Goal: Find specific page/section: Find specific page/section

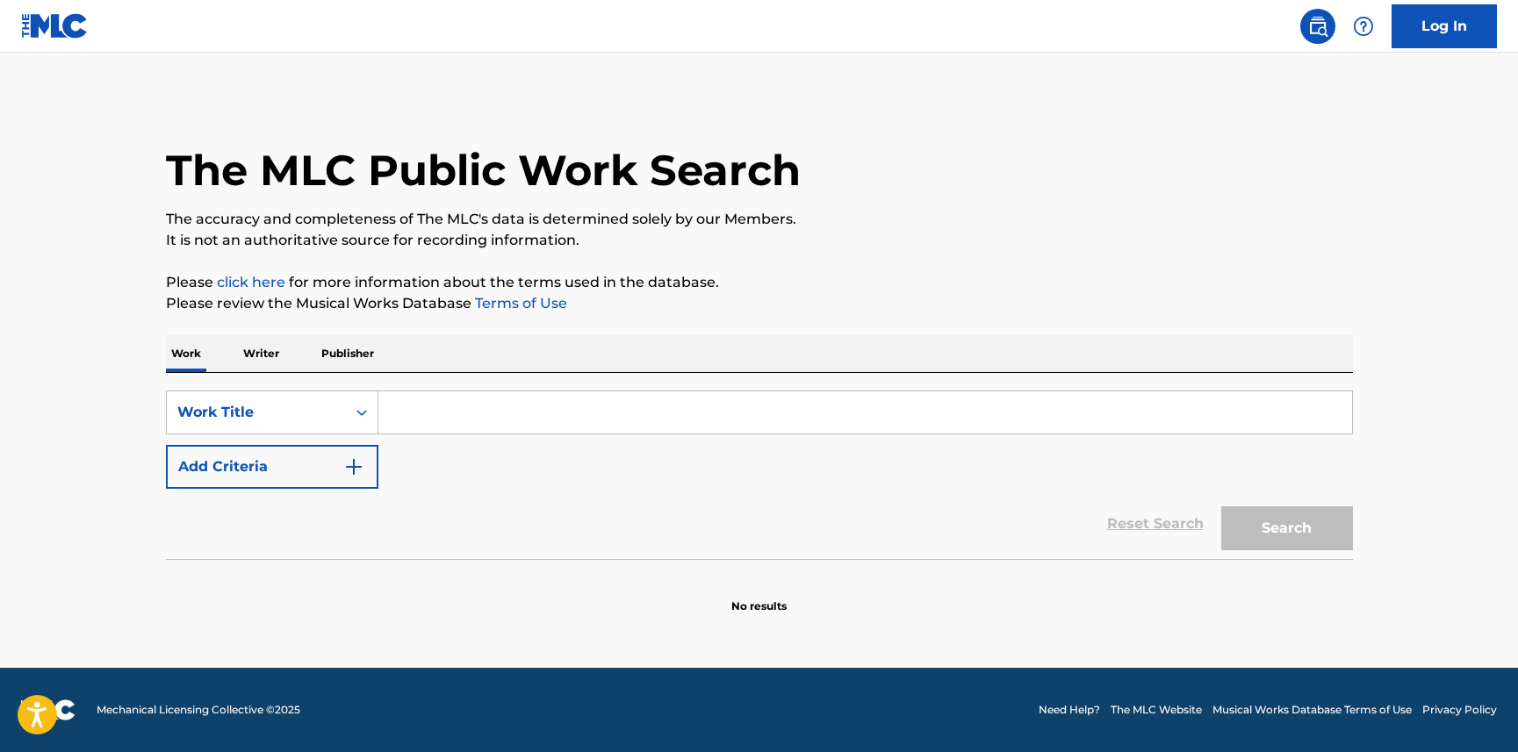
click at [355, 466] on img "Search Form" at bounding box center [353, 467] width 21 height 21
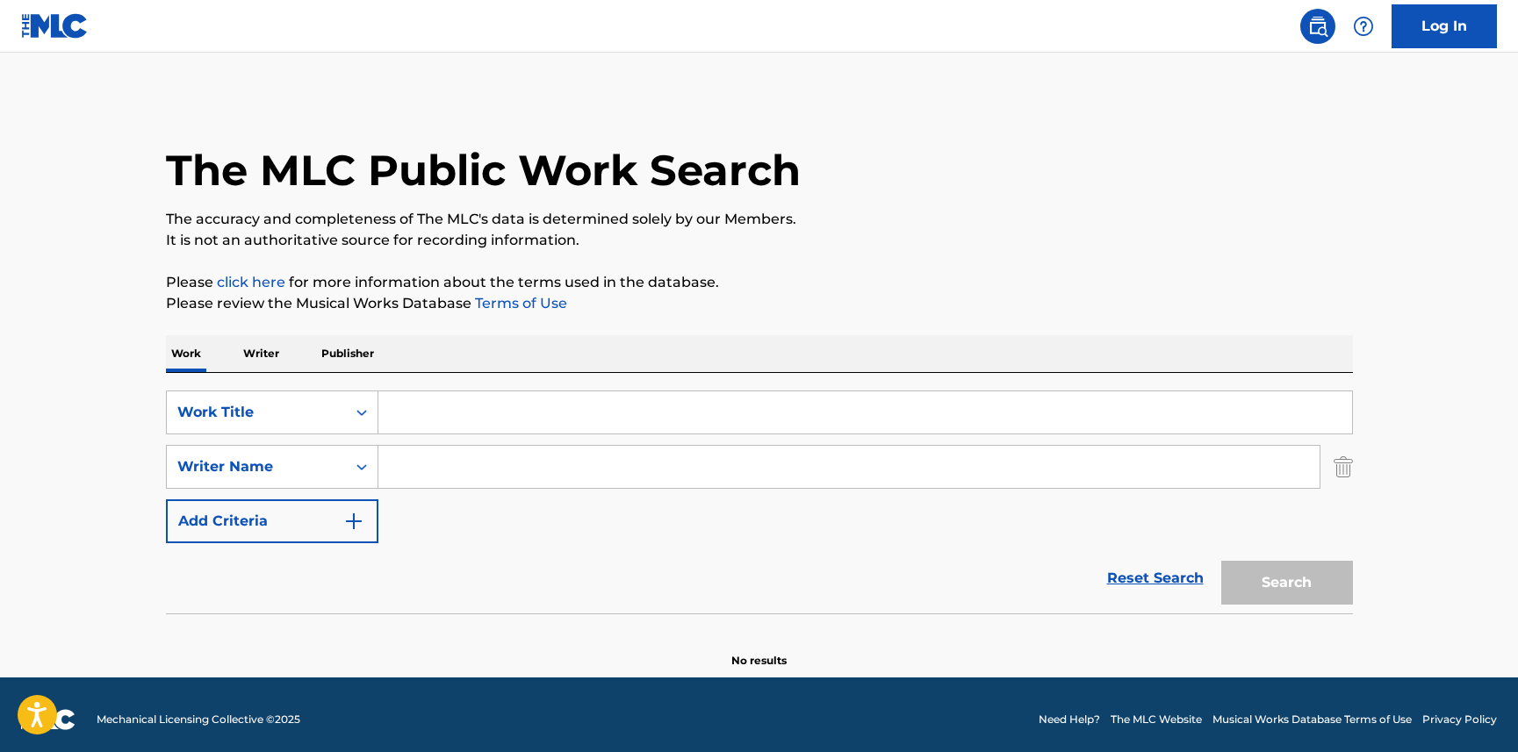
click at [428, 478] on input "Search Form" at bounding box center [848, 467] width 941 height 42
paste input "[PERSON_NAME]"
type input "[PERSON_NAME]"
click at [457, 420] on input "Search Form" at bounding box center [865, 413] width 974 height 42
type input "that's the way"
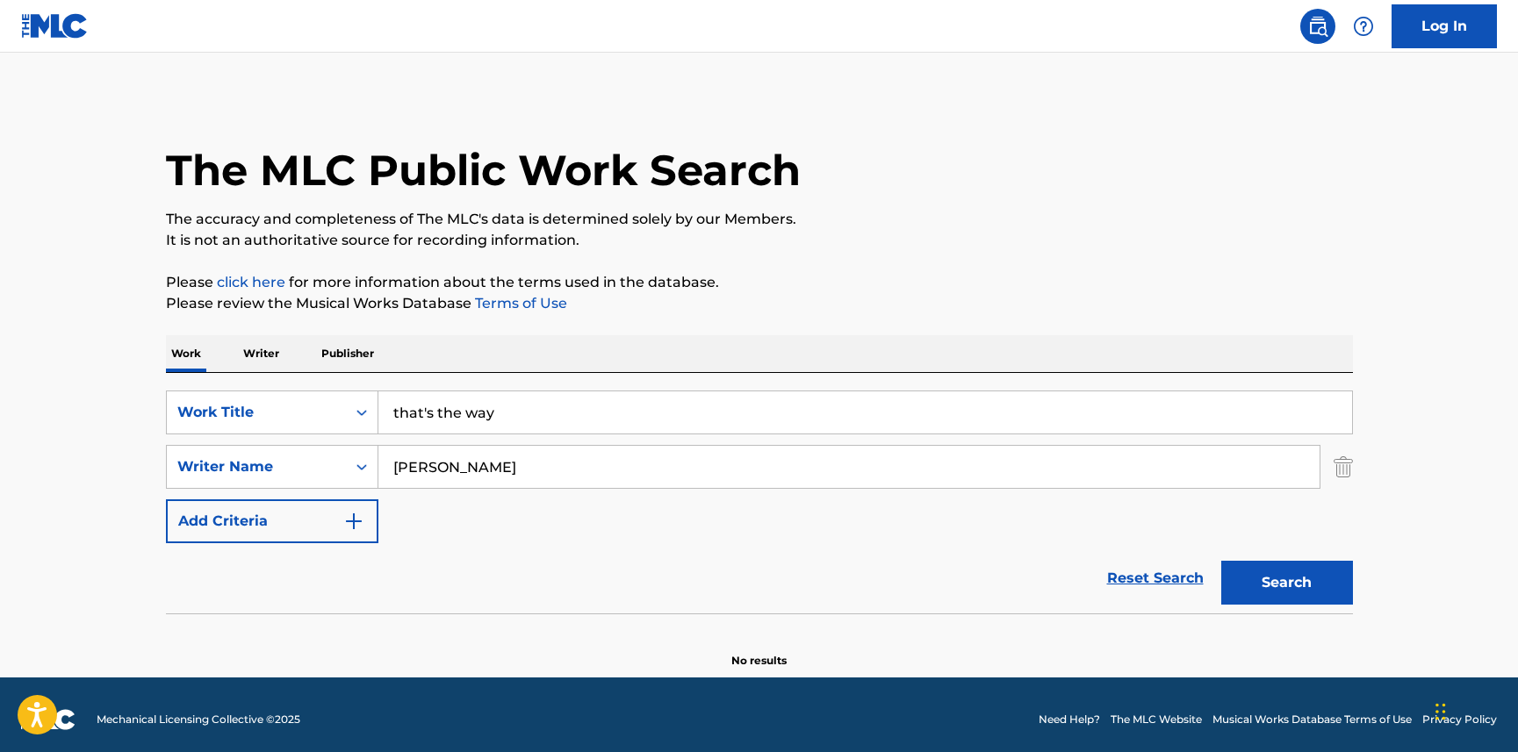
click at [1247, 575] on button "Search" at bounding box center [1287, 583] width 132 height 44
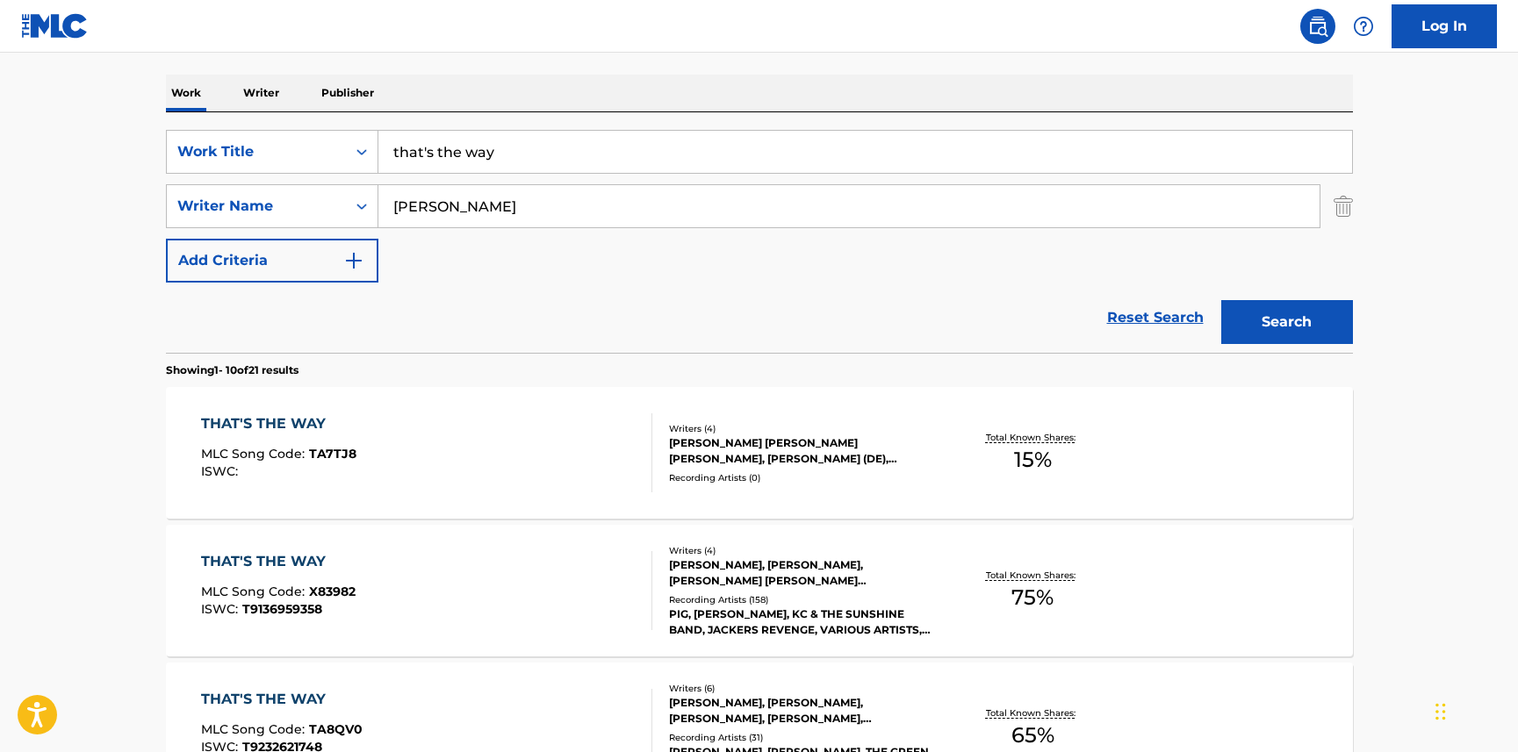
scroll to position [262, 0]
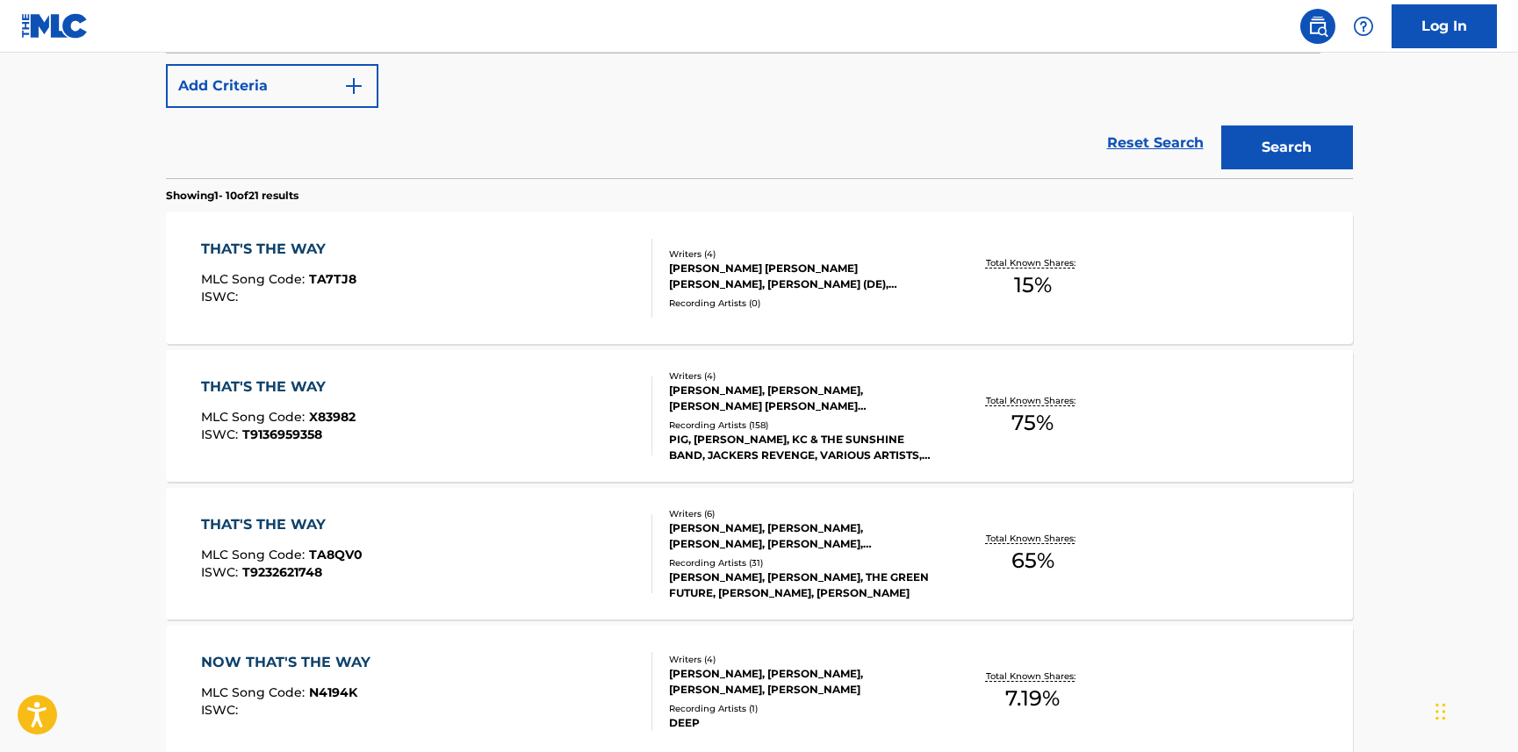
click at [262, 391] on div "THAT'S THE WAY" at bounding box center [278, 387] width 155 height 21
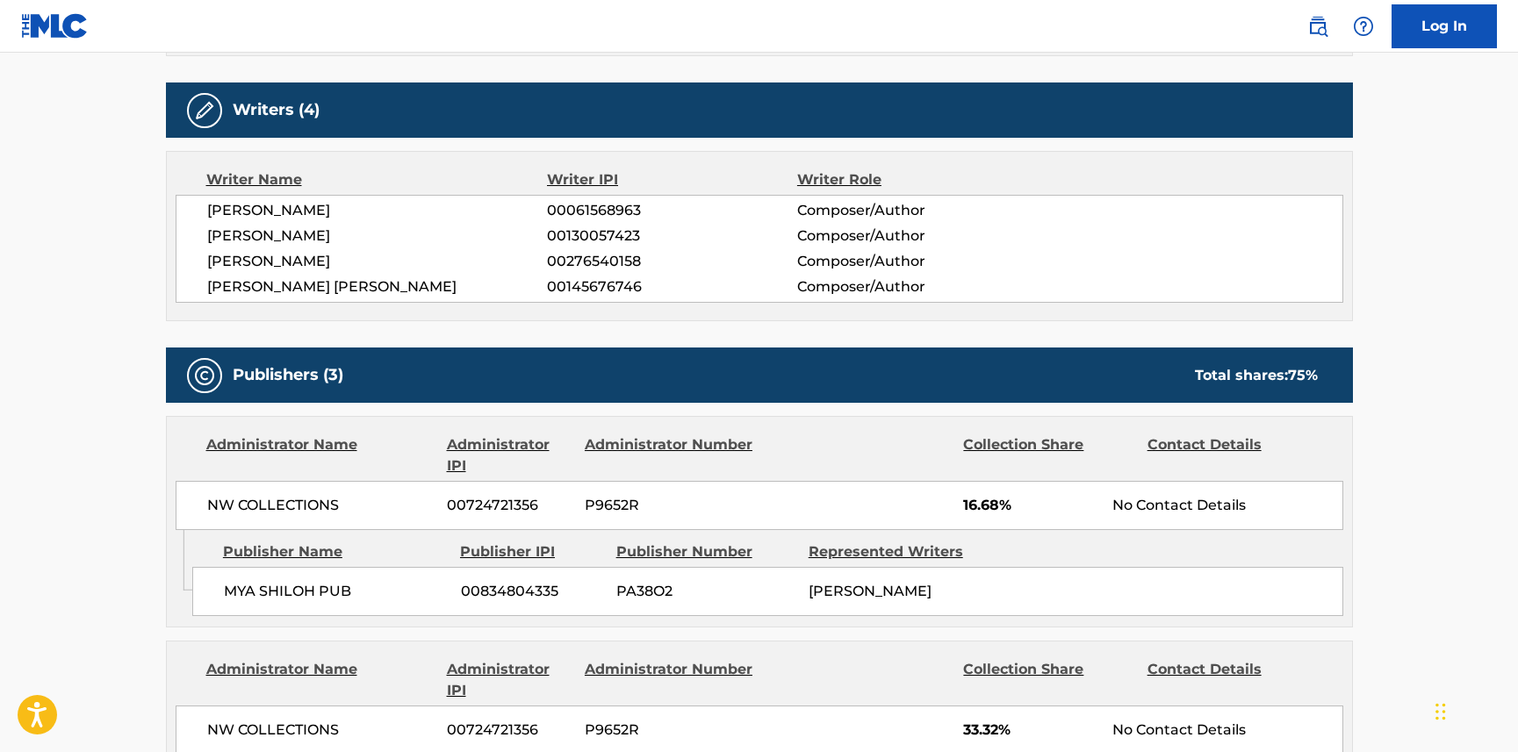
scroll to position [615, 0]
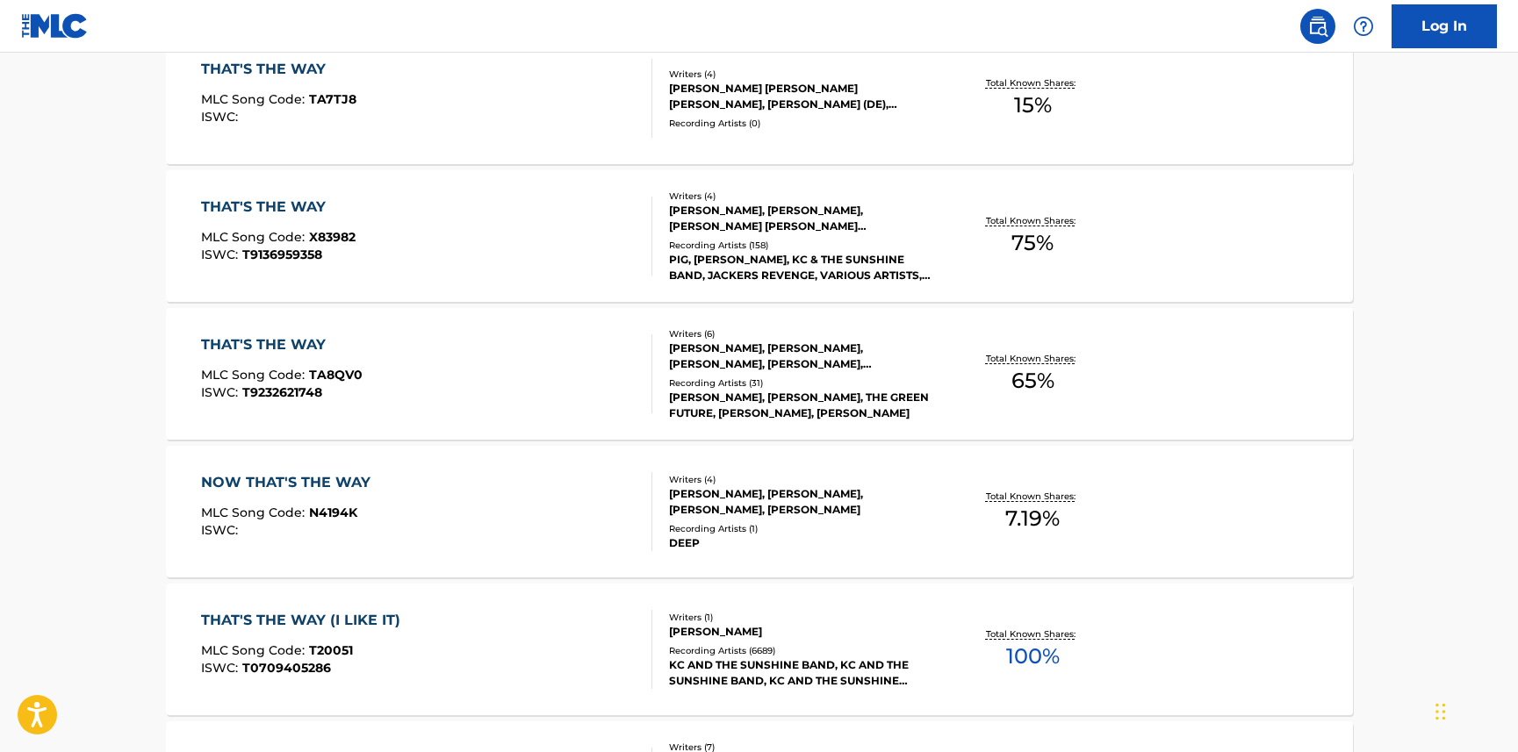
scroll to position [536, 0]
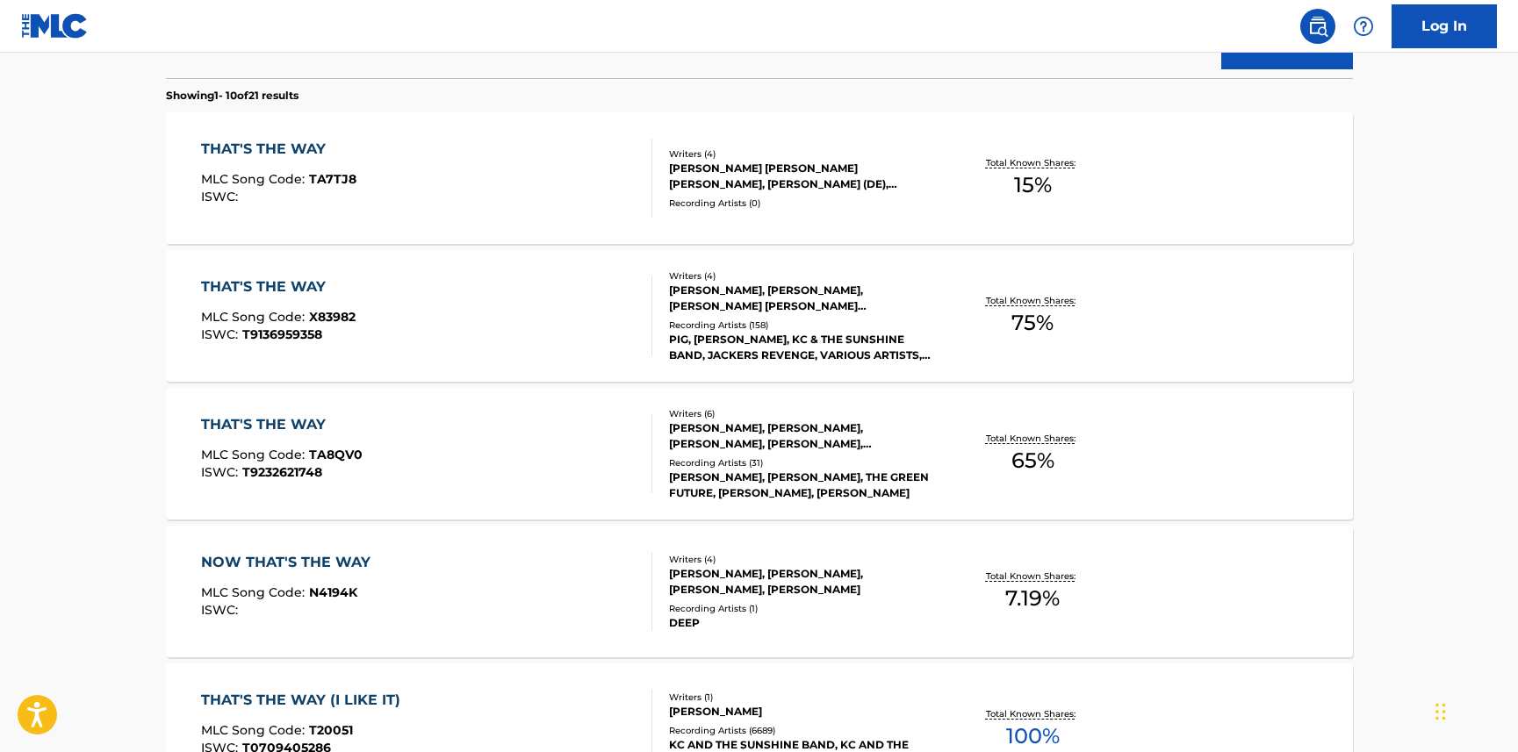
click at [308, 140] on div "THAT'S THE WAY" at bounding box center [278, 149] width 155 height 21
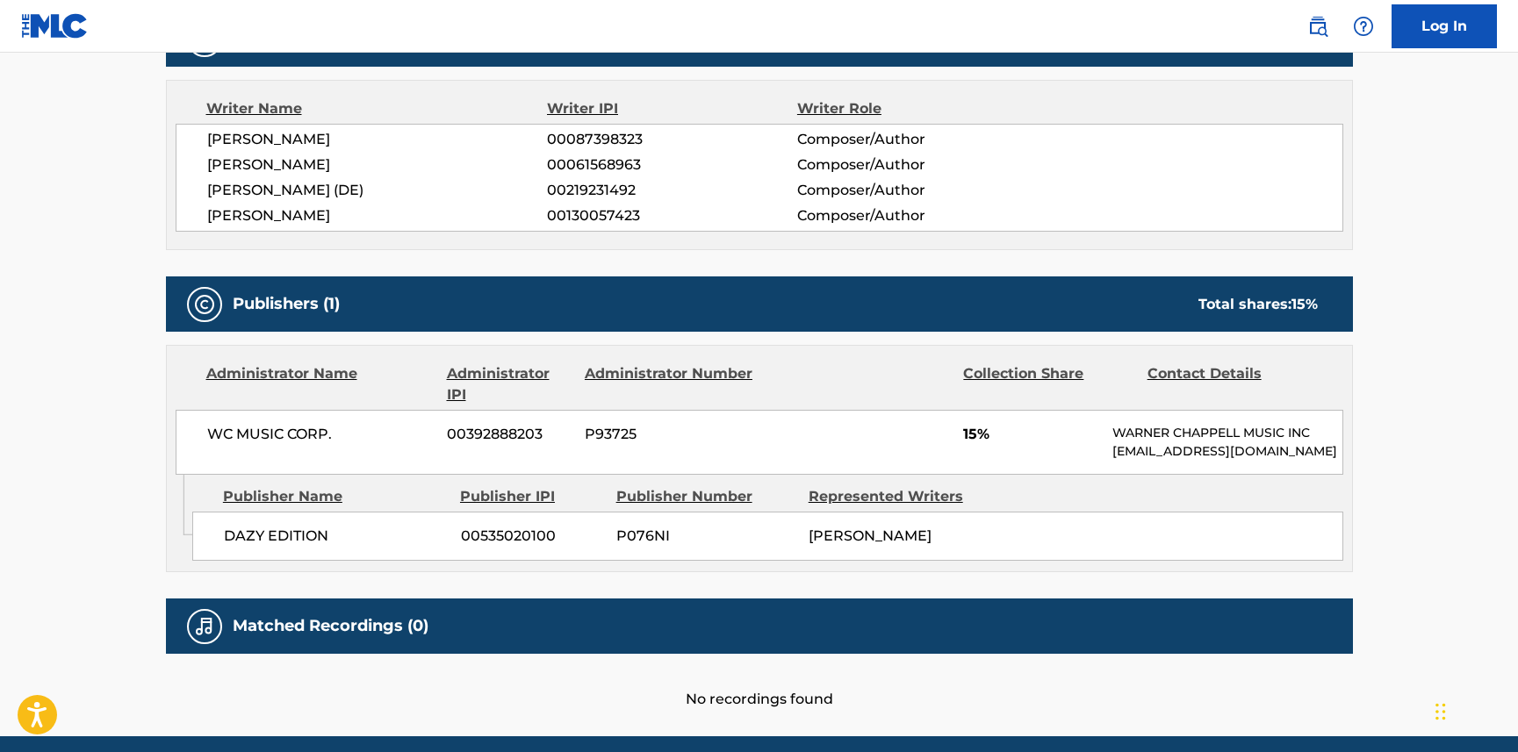
scroll to position [617, 0]
